Goal: Information Seeking & Learning: Learn about a topic

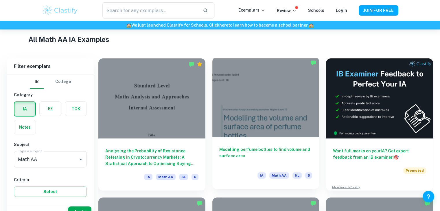
scroll to position [148, 0]
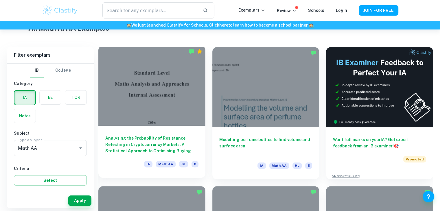
click at [170, 127] on div "Analysing the Probability of Resistance Retesting in Cryptocurrency Markets: A …" at bounding box center [151, 152] width 107 height 52
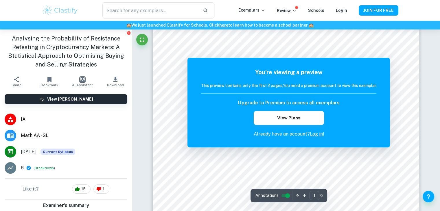
scroll to position [95, 0]
drag, startPoint x: 254, startPoint y: 86, endPoint x: 278, endPoint y: 87, distance: 24.6
click at [278, 87] on h6 "This preview contains only the first 2 pages. You need a premium account to vie…" at bounding box center [288, 85] width 175 height 6
click at [279, 87] on h6 "This preview contains only the first 2 pages. You need a premium account to vie…" at bounding box center [288, 85] width 175 height 6
click at [295, 148] on div at bounding box center [286, 155] width 30 height 16
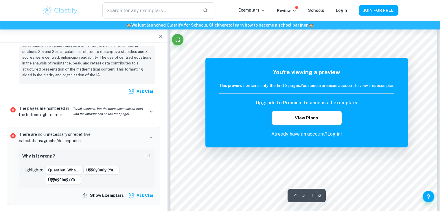
scroll to position [103, 0]
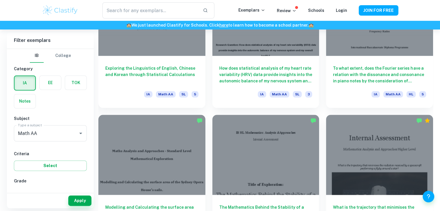
scroll to position [2868, 0]
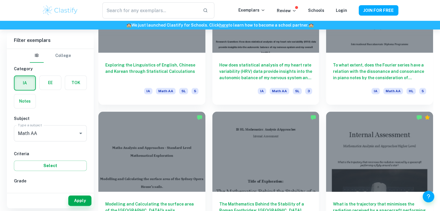
click at [230, 107] on div "The Mathematics Behind the Stability of a Roman Footbridge: The [GEOGRAPHIC_DAT…" at bounding box center [262, 174] width 114 height 139
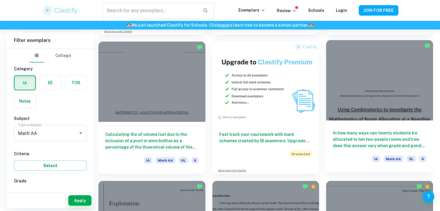
scroll to position [3400, 0]
